Goal: Use online tool/utility

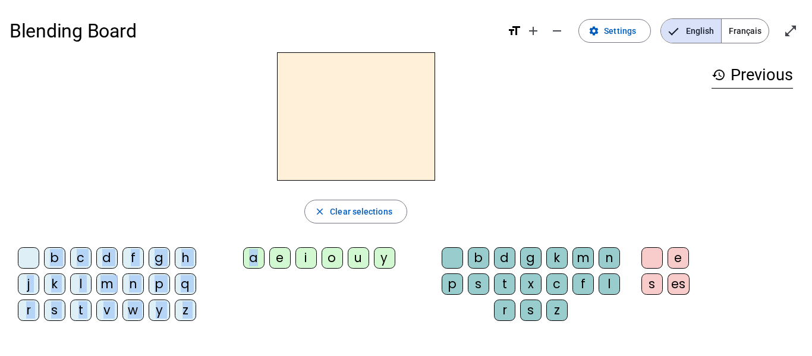
drag, startPoint x: 257, startPoint y: 253, endPoint x: 317, endPoint y: 162, distance: 109.0
click at [317, 162] on div "close Clear selections b c d f g h j k l m n p q r s t v w y z a e i o u y b d …" at bounding box center [356, 191] width 692 height 278
click at [317, 162] on h2 at bounding box center [356, 116] width 158 height 128
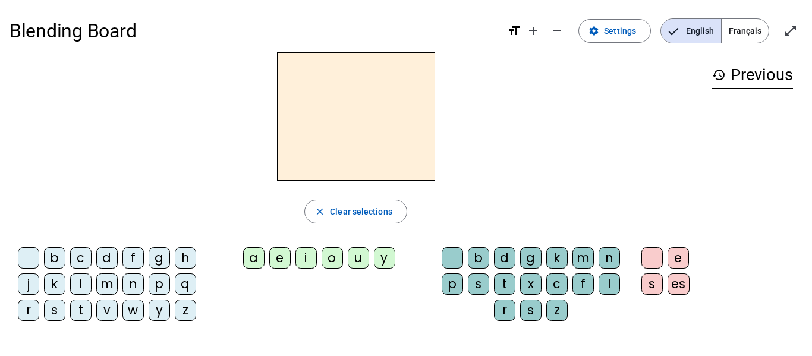
click at [317, 162] on h2 at bounding box center [356, 116] width 158 height 128
drag, startPoint x: 179, startPoint y: 256, endPoint x: 208, endPoint y: 225, distance: 42.9
click at [208, 225] on div "close Clear selections b c d f g h j k l m n p q r s t v w y z a e i o u y b d …" at bounding box center [356, 191] width 692 height 278
